Goal: Book appointment/travel/reservation

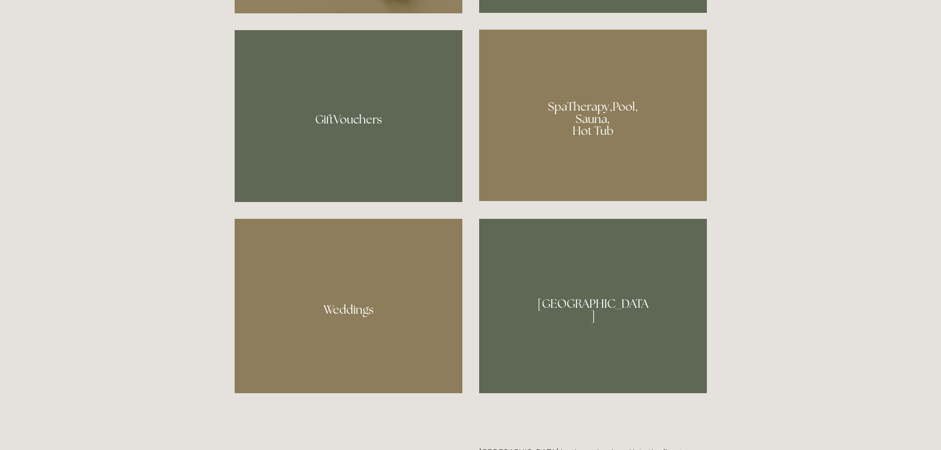
scroll to position [840, 0]
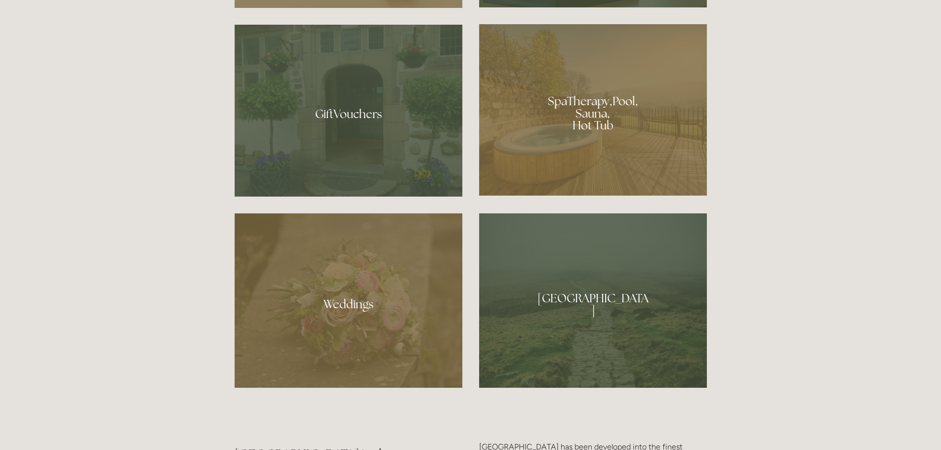
click at [603, 119] on div at bounding box center [593, 109] width 228 height 171
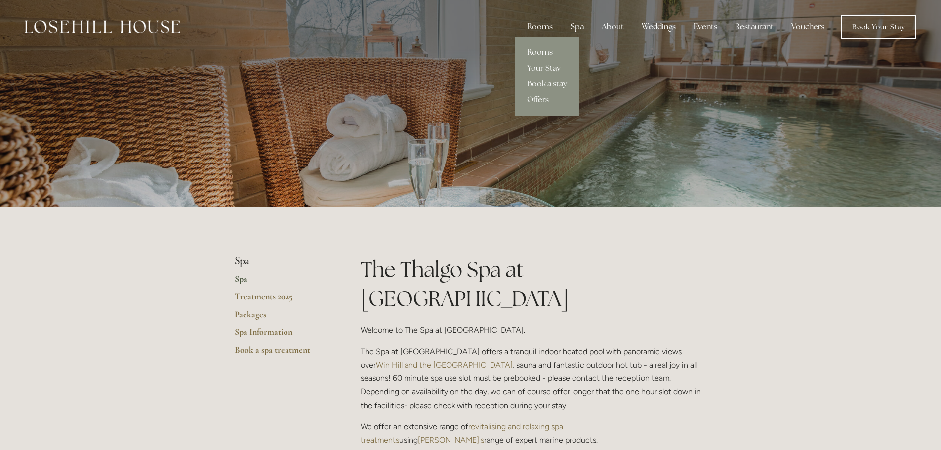
click at [540, 53] on link "Rooms" at bounding box center [547, 52] width 64 height 16
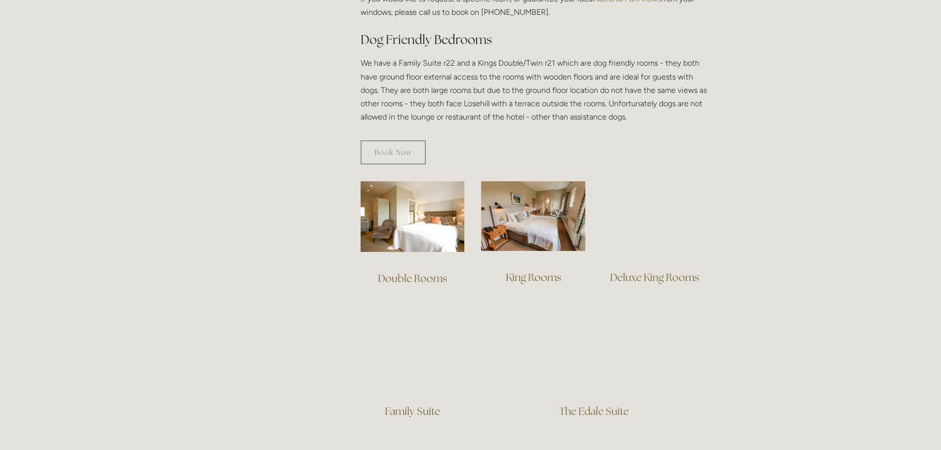
scroll to position [642, 0]
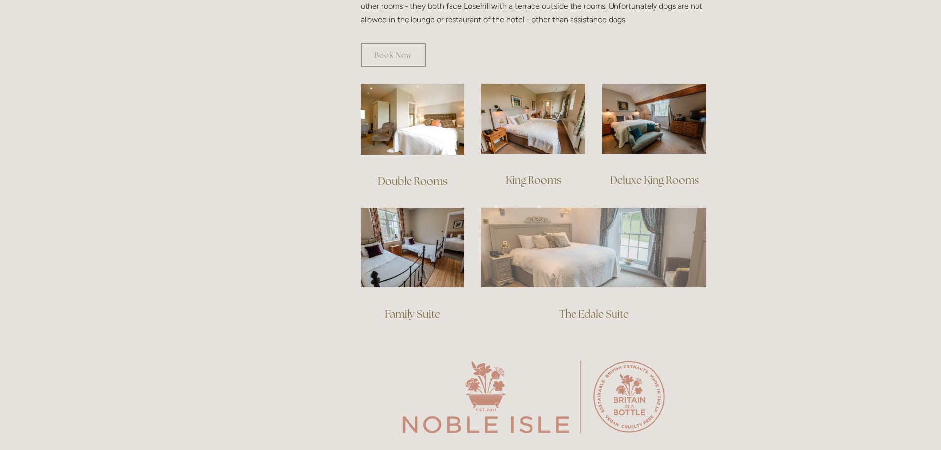
click at [586, 243] on img at bounding box center [593, 247] width 225 height 79
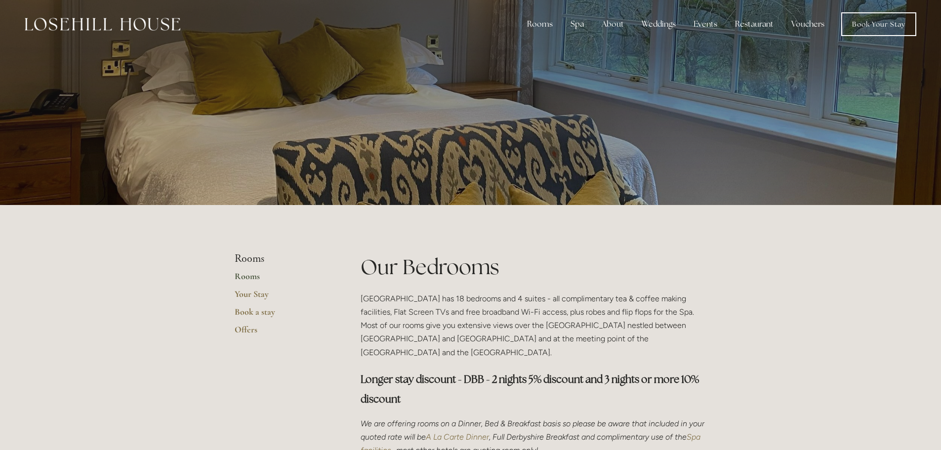
scroll to position [0, 0]
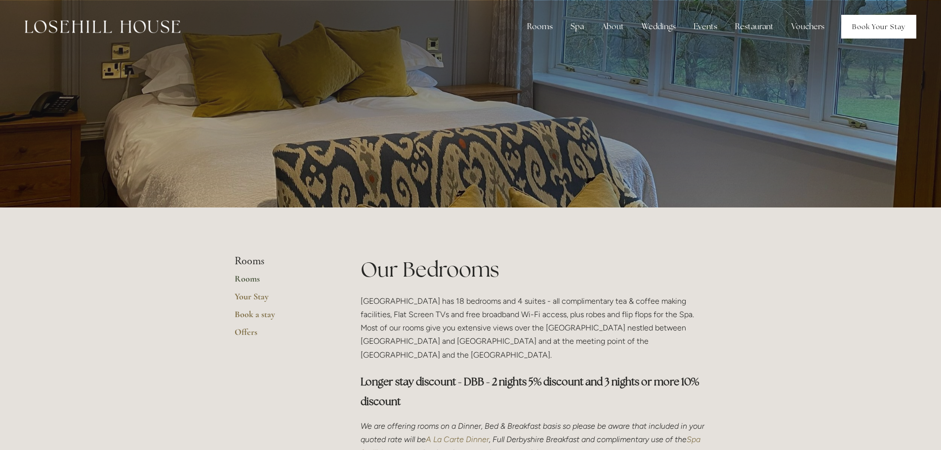
click at [888, 23] on link "Book Your Stay" at bounding box center [879, 27] width 75 height 24
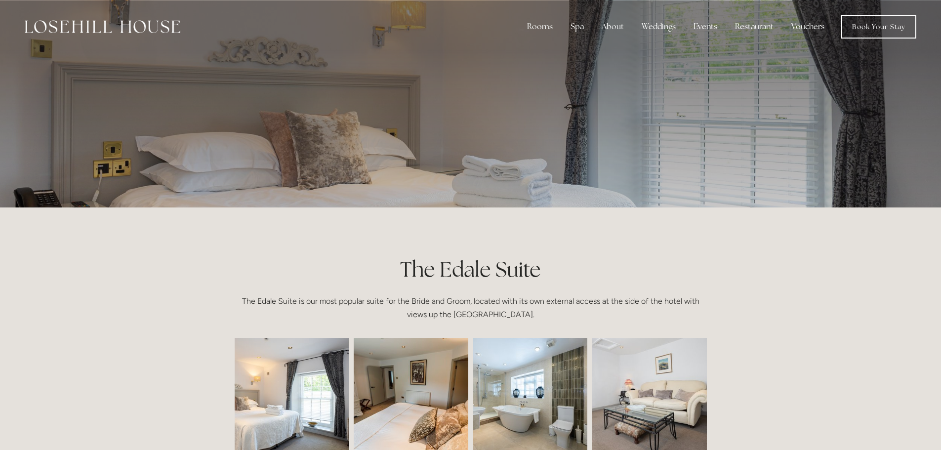
scroll to position [198, 0]
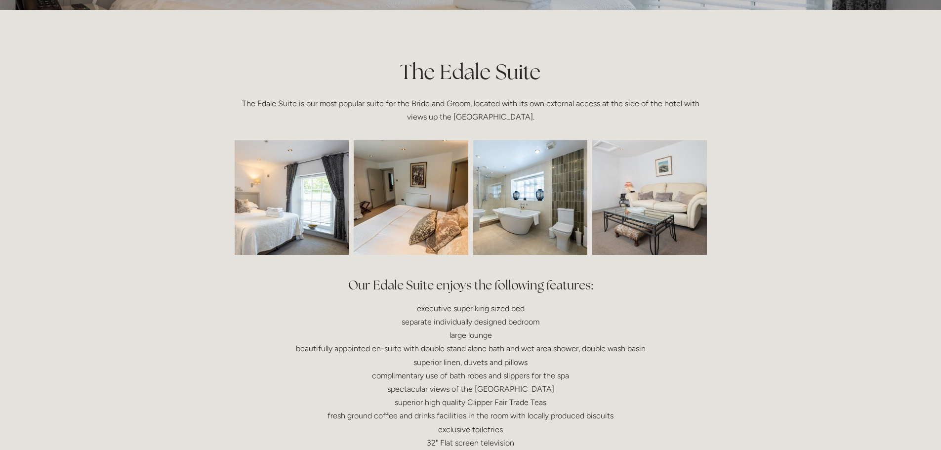
click at [292, 185] on img at bounding box center [269, 197] width 172 height 115
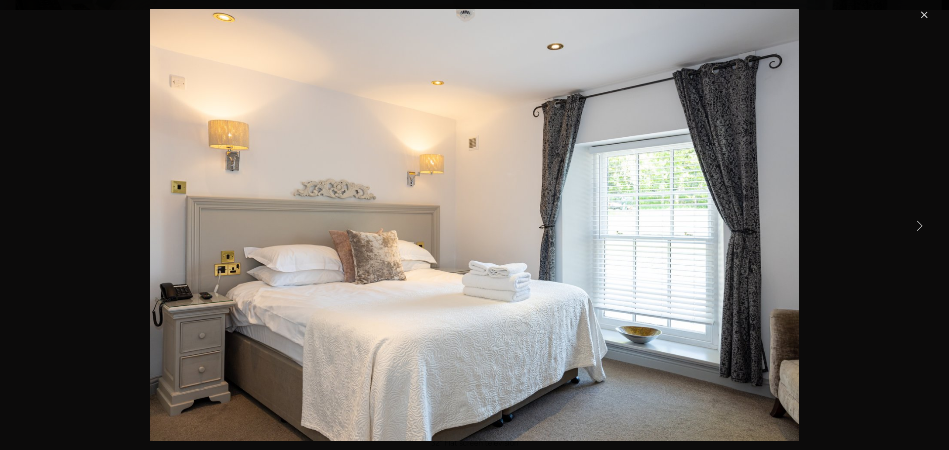
click at [912, 229] on link "Next Item" at bounding box center [919, 225] width 22 height 22
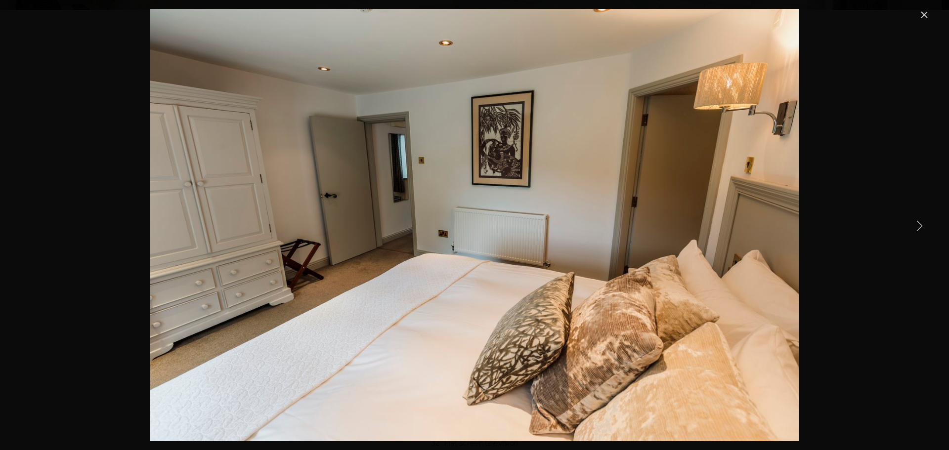
click at [913, 229] on link "Next Item" at bounding box center [919, 225] width 22 height 22
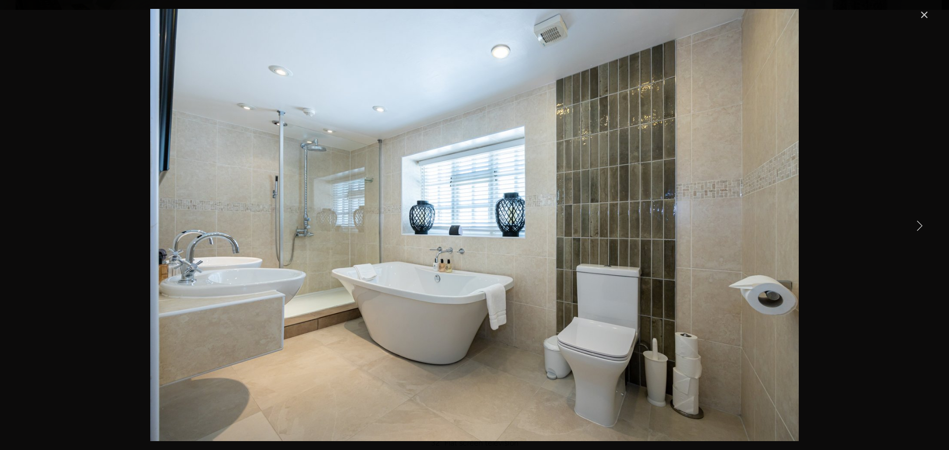
click at [914, 231] on link "Next Item" at bounding box center [919, 225] width 22 height 22
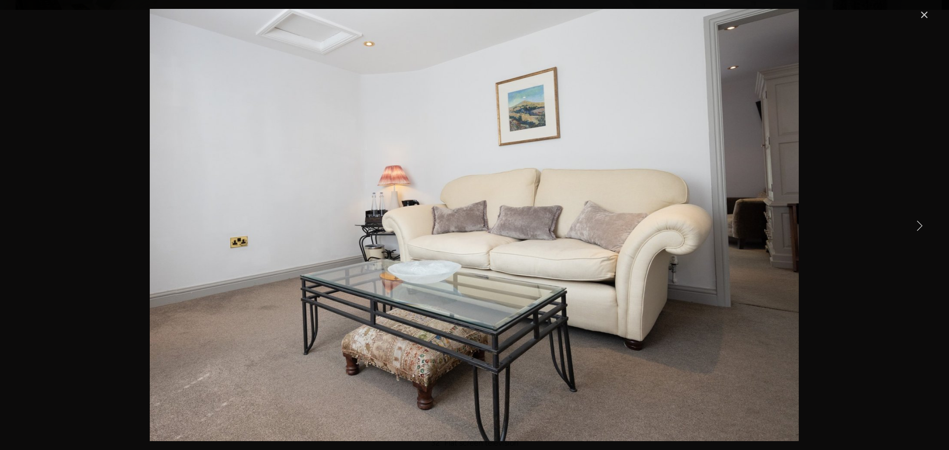
click at [914, 231] on link "Next Item" at bounding box center [919, 225] width 22 height 22
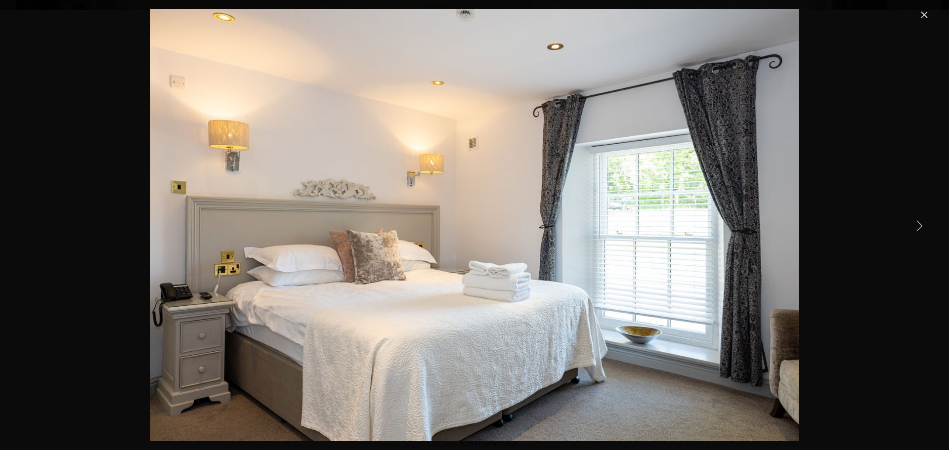
click at [914, 231] on link "Next Item" at bounding box center [919, 225] width 22 height 22
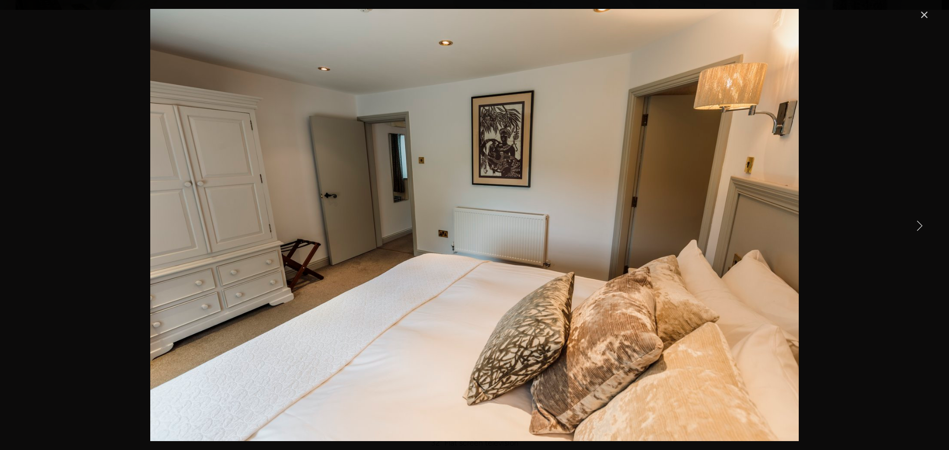
click at [925, 15] on link "Close" at bounding box center [924, 15] width 12 height 12
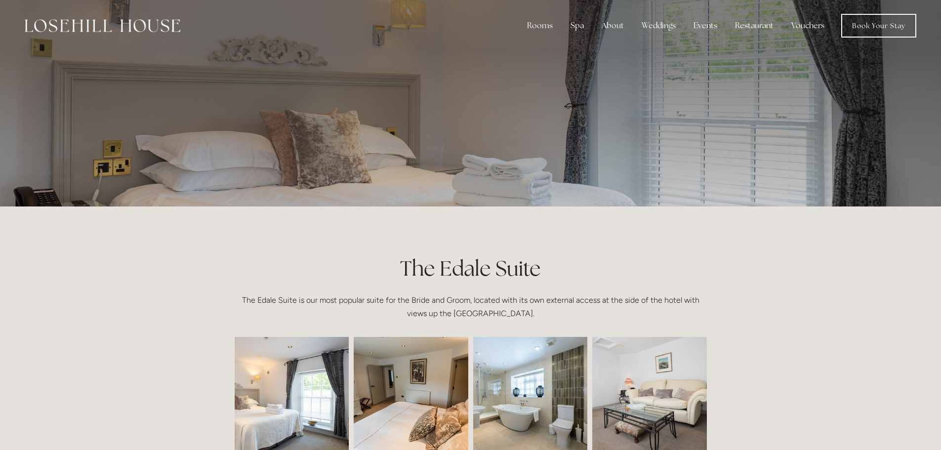
scroll to position [0, 0]
